Goal: Task Accomplishment & Management: Manage account settings

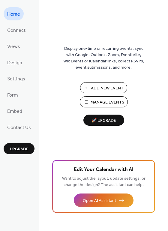
click at [98, 102] on span "Manage Events" at bounding box center [108, 102] width 34 height 6
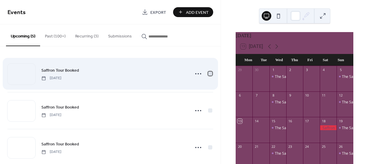
click at [208, 73] on div at bounding box center [210, 73] width 4 height 4
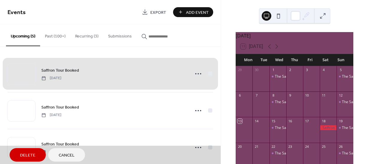
click at [159, 74] on div "Saffron Tour Booked [DATE]" at bounding box center [110, 73] width 206 height 37
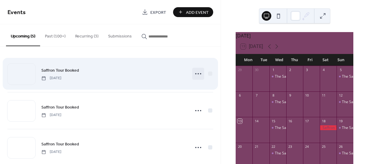
click at [195, 74] on icon at bounding box center [199, 74] width 10 height 10
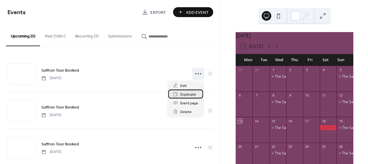
click at [185, 95] on span "Duplicate" at bounding box center [188, 94] width 16 height 6
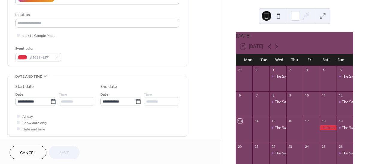
scroll to position [150, 0]
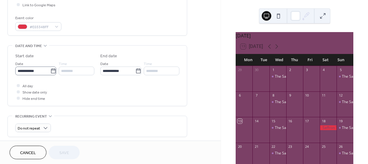
click at [51, 70] on icon at bounding box center [53, 70] width 4 height 5
click at [50, 70] on input "**********" at bounding box center [32, 71] width 35 height 9
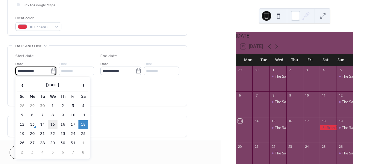
click at [52, 123] on td "15" at bounding box center [53, 124] width 10 height 9
type input "**********"
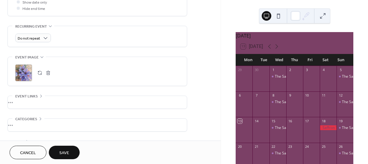
scroll to position [260, 0]
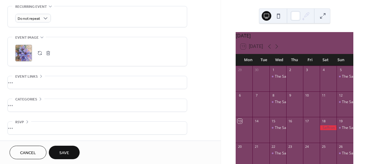
click at [63, 151] on span "Save" at bounding box center [64, 153] width 10 height 6
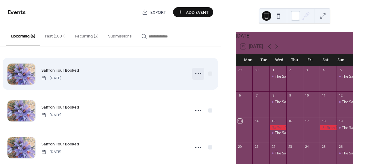
click at [197, 75] on icon at bounding box center [199, 74] width 10 height 10
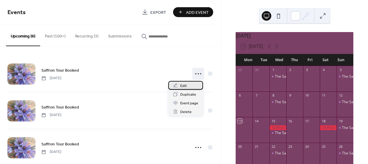
click at [186, 87] on span "Edit" at bounding box center [183, 86] width 7 height 6
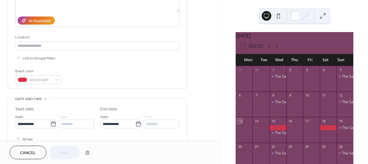
scroll to position [120, 0]
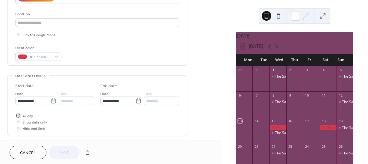
click at [18, 115] on icon at bounding box center [18, 116] width 2 height 2
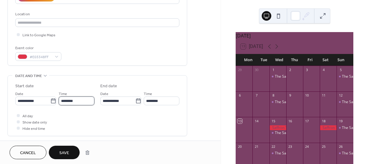
click at [73, 97] on input "********" at bounding box center [77, 101] width 36 height 9
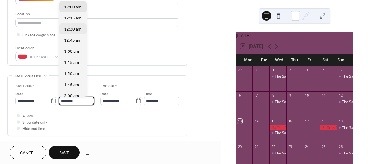
scroll to position [30, 0]
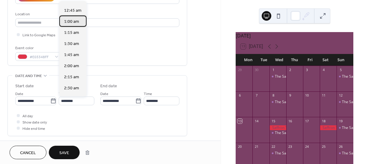
click at [70, 22] on span "1:00 am" at bounding box center [71, 22] width 15 height 6
type input "*******"
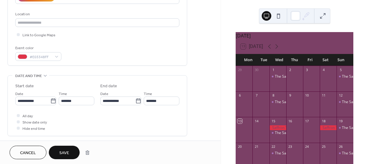
click at [64, 153] on span "Save" at bounding box center [64, 153] width 10 height 6
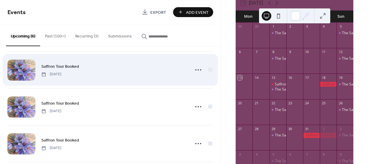
scroll to position [1, 0]
